Goal: Check status: Check status

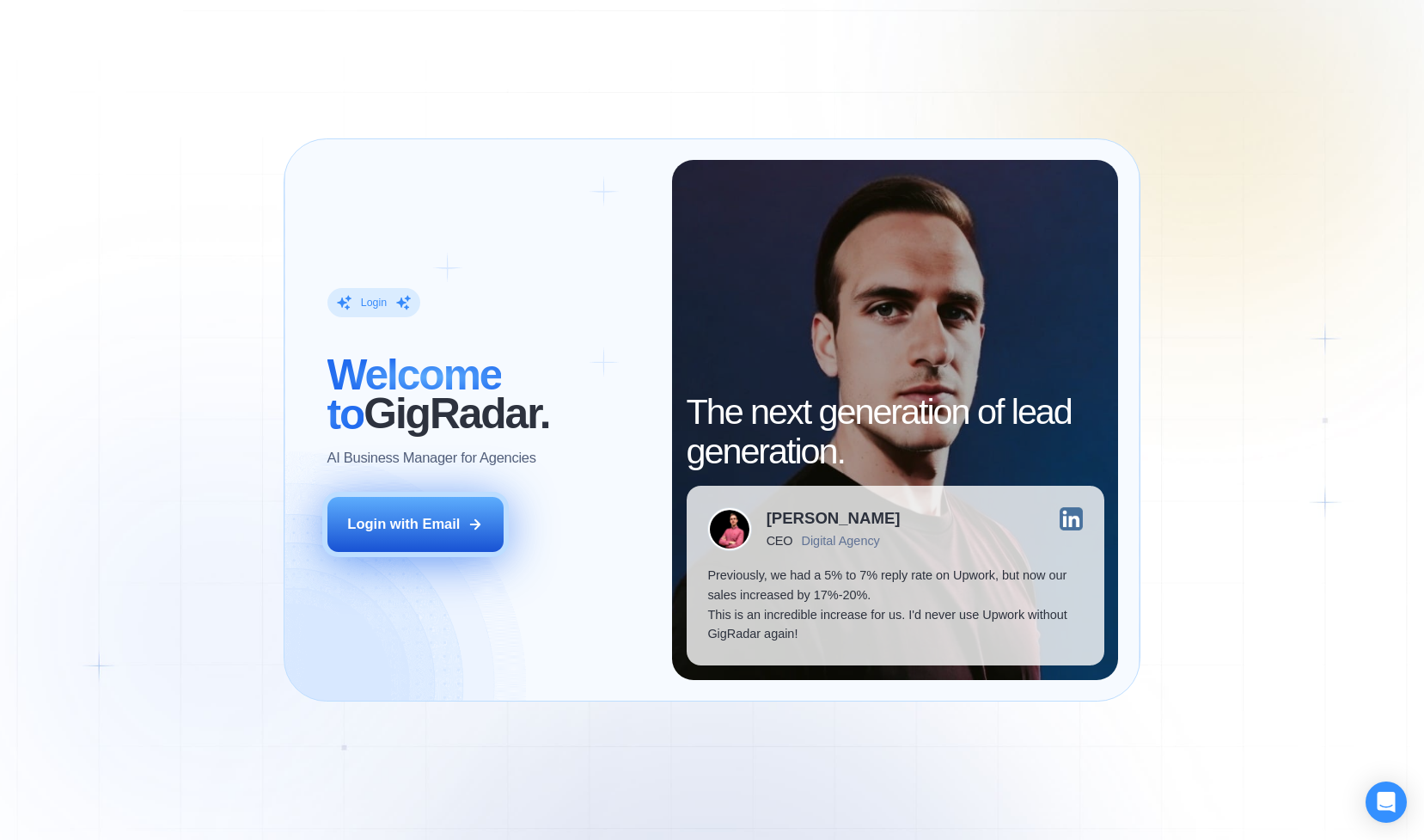
click at [443, 522] on div "Login with Email" at bounding box center [404, 524] width 113 height 20
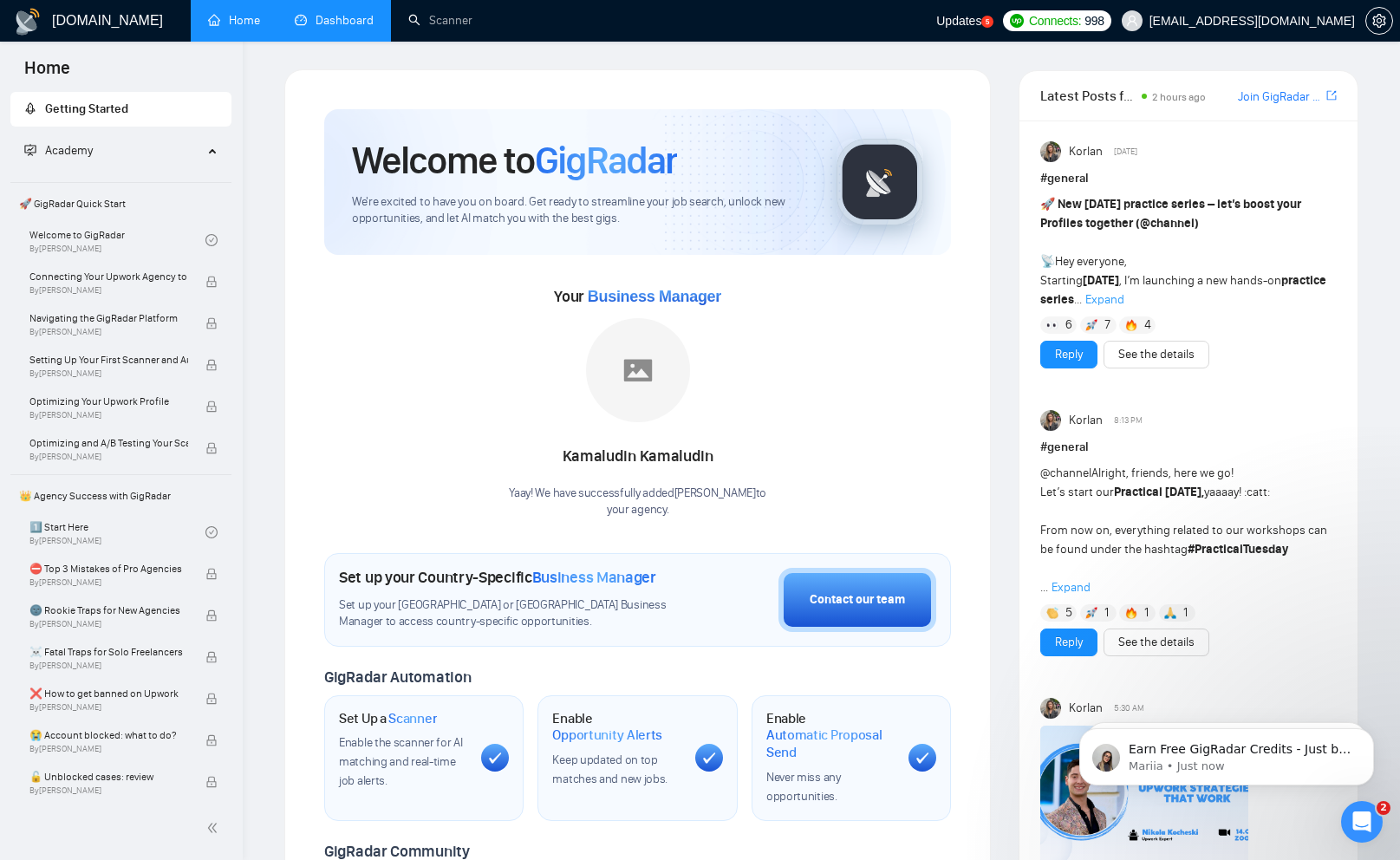
click at [346, 26] on link "Dashboard" at bounding box center [334, 21] width 79 height 14
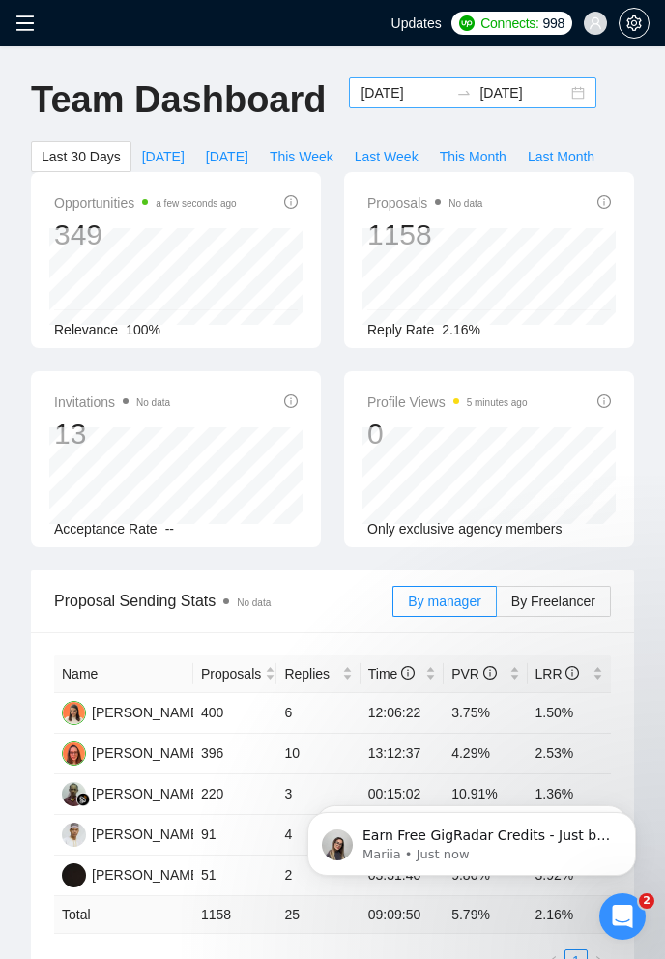
click at [560, 97] on div "[DATE] [DATE]" at bounding box center [473, 92] width 248 height 31
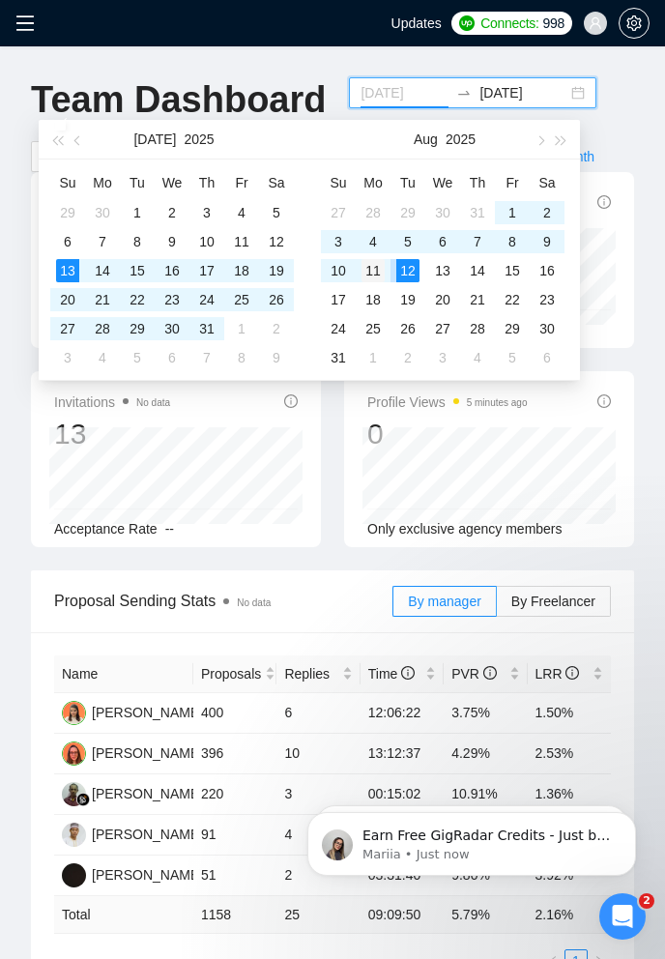
type input "[DATE]"
click at [377, 269] on div "11" at bounding box center [373, 270] width 23 height 23
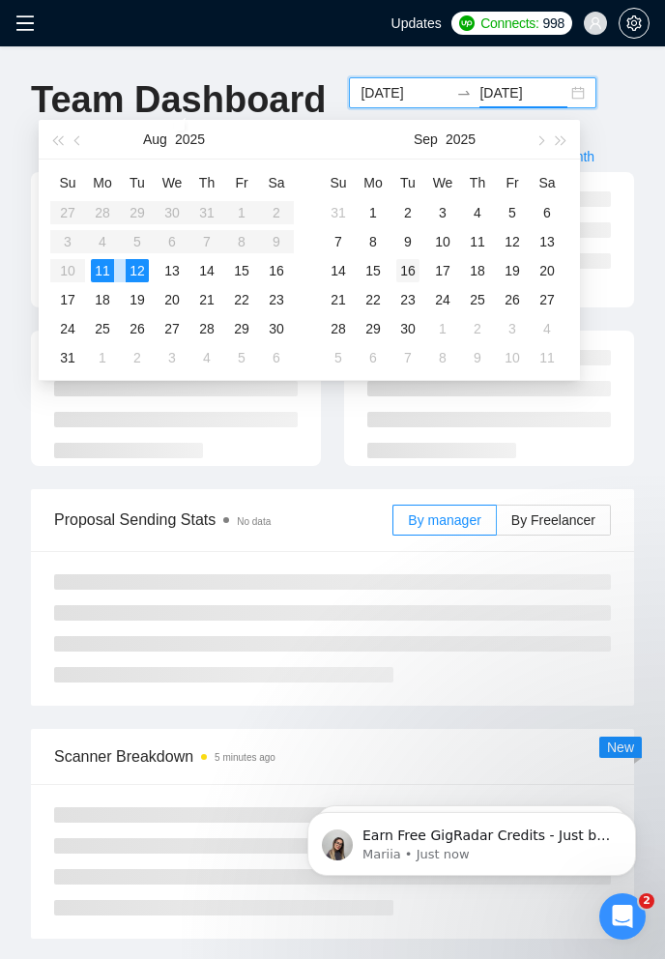
type input "[DATE]"
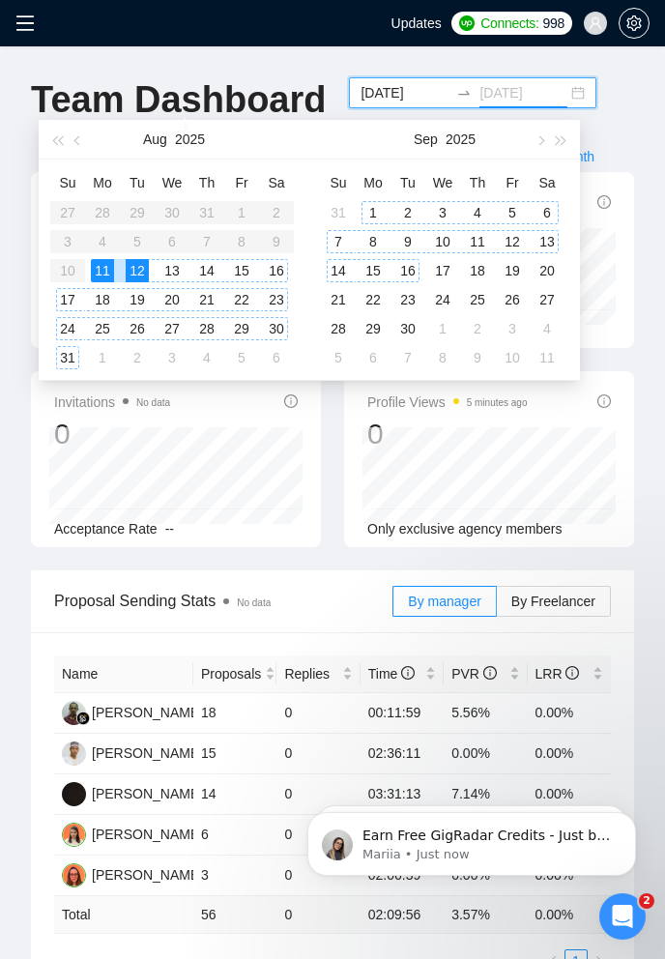
click at [406, 269] on div "16" at bounding box center [407, 270] width 23 height 23
